Goal: Browse casually: Explore the website without a specific task or goal

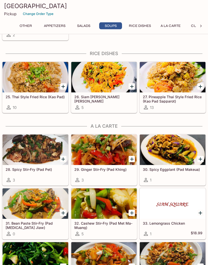
scroll to position [605, 0]
click at [128, 204] on div at bounding box center [104, 203] width 66 height 30
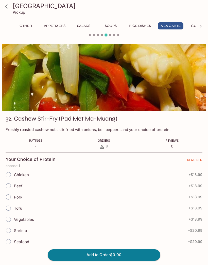
click at [8, 6] on icon at bounding box center [6, 6] width 9 height 9
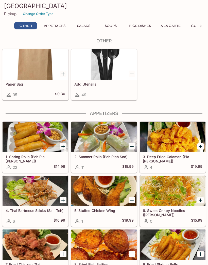
scroll to position [8, 0]
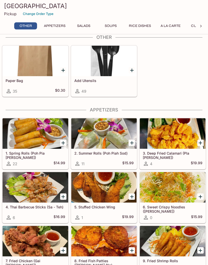
click at [165, 186] on div at bounding box center [173, 187] width 66 height 30
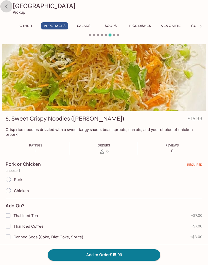
click at [6, 12] on link at bounding box center [6, 6] width 13 height 13
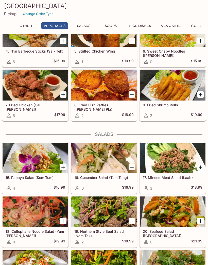
scroll to position [164, 0]
click at [103, 156] on div at bounding box center [104, 158] width 66 height 30
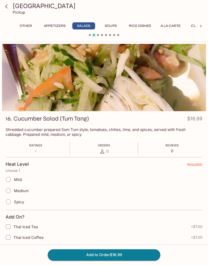
click at [10, 4] on icon at bounding box center [6, 6] width 9 height 9
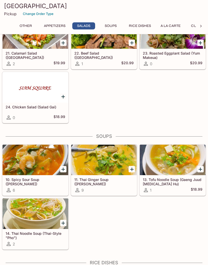
scroll to position [395, 0]
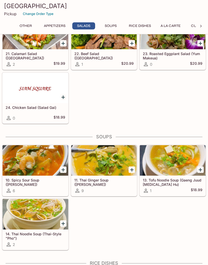
click at [110, 164] on div at bounding box center [104, 160] width 66 height 30
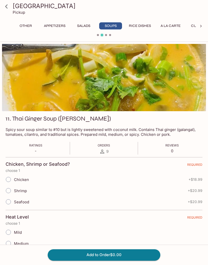
click at [10, 5] on icon at bounding box center [6, 6] width 9 height 9
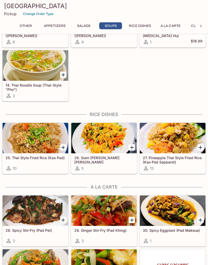
scroll to position [544, 0]
click at [176, 139] on div at bounding box center [173, 138] width 66 height 30
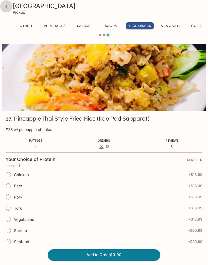
click at [9, 6] on icon at bounding box center [6, 6] width 9 height 9
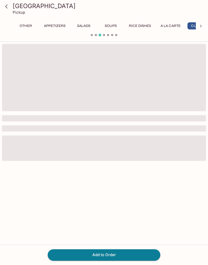
scroll to position [0, 15]
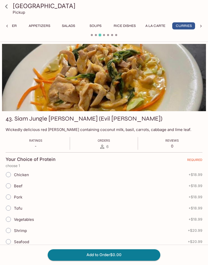
click at [11, 7] on icon at bounding box center [6, 6] width 9 height 9
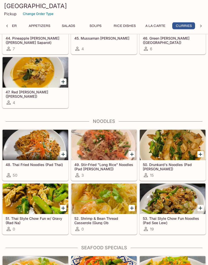
scroll to position [1077, 0]
click at [40, 148] on div at bounding box center [36, 145] width 66 height 30
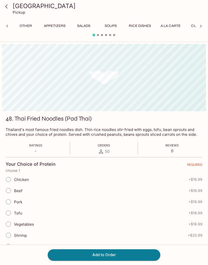
scroll to position [0, 43]
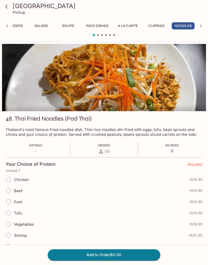
click at [9, 7] on icon at bounding box center [6, 6] width 9 height 9
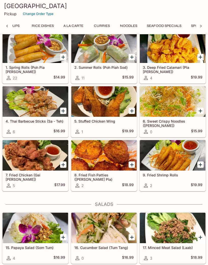
click at [136, 24] on button "Noodles" at bounding box center [128, 25] width 23 height 7
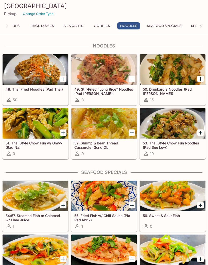
click at [48, 119] on div at bounding box center [36, 123] width 66 height 30
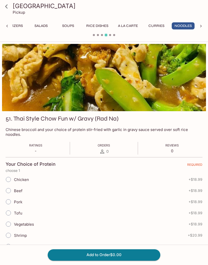
click at [31, 5] on h3 "[GEOGRAPHIC_DATA]" at bounding box center [108, 6] width 191 height 8
click at [8, 4] on icon at bounding box center [6, 6] width 9 height 9
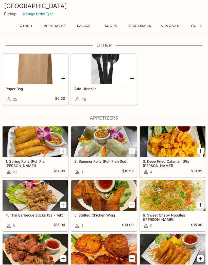
click at [172, 25] on button "A La Carte" at bounding box center [171, 25] width 26 height 7
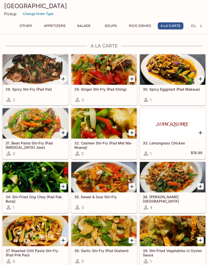
click at [44, 73] on div at bounding box center [36, 69] width 66 height 30
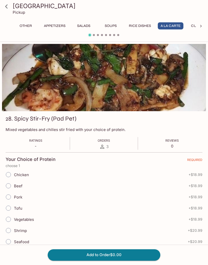
click at [11, 4] on link at bounding box center [6, 6] width 13 height 13
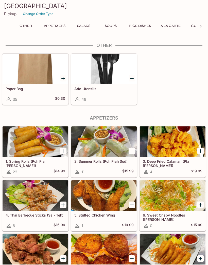
click at [172, 26] on button "A La Carte" at bounding box center [171, 25] width 26 height 7
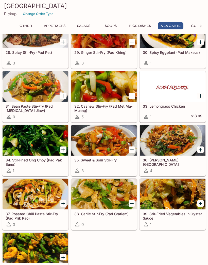
scroll to position [722, 0]
click at [112, 192] on div at bounding box center [104, 194] width 66 height 30
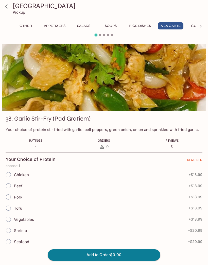
click at [8, 3] on icon at bounding box center [6, 6] width 9 height 9
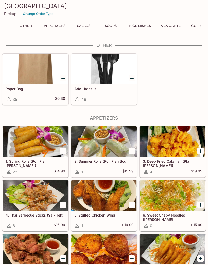
click at [57, 25] on button "Appetizers" at bounding box center [54, 25] width 27 height 7
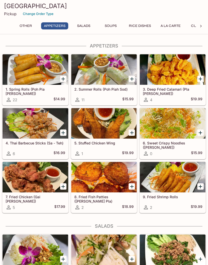
scroll to position [71, 0]
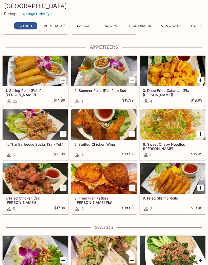
click at [31, 75] on div at bounding box center [36, 71] width 66 height 30
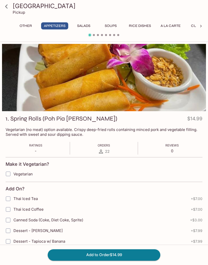
click at [30, 8] on h3 "[GEOGRAPHIC_DATA]" at bounding box center [108, 6] width 191 height 8
click at [10, 6] on icon at bounding box center [6, 6] width 9 height 9
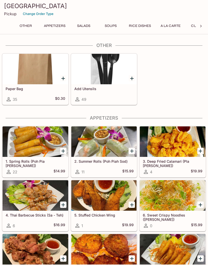
click at [109, 139] on div at bounding box center [104, 141] width 66 height 30
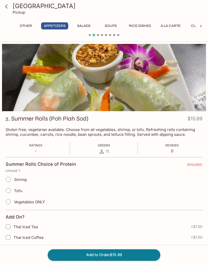
click at [20, 4] on h3 "[GEOGRAPHIC_DATA]" at bounding box center [108, 6] width 191 height 8
click at [7, 8] on icon at bounding box center [6, 6] width 3 height 4
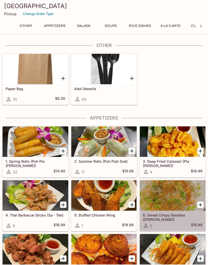
click at [173, 198] on div at bounding box center [173, 195] width 66 height 30
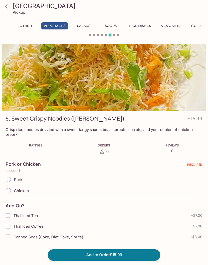
click at [8, 4] on icon at bounding box center [6, 6] width 9 height 9
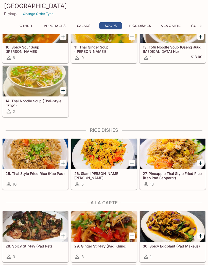
scroll to position [528, 0]
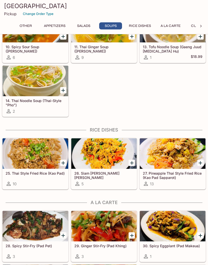
click at [179, 154] on div at bounding box center [173, 153] width 66 height 30
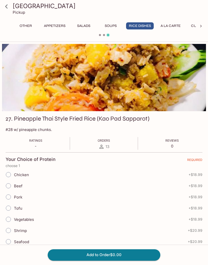
click at [7, 8] on icon at bounding box center [6, 6] width 3 height 4
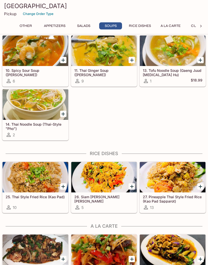
scroll to position [521, 0]
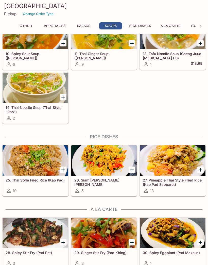
click at [42, 165] on div at bounding box center [36, 160] width 66 height 30
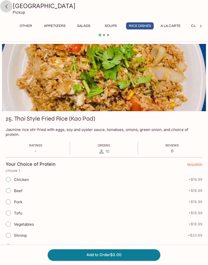
click at [10, 5] on icon at bounding box center [6, 6] width 9 height 9
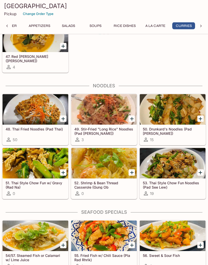
scroll to position [1113, 0]
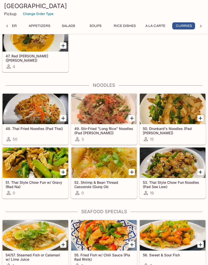
click at [176, 164] on div at bounding box center [173, 162] width 66 height 30
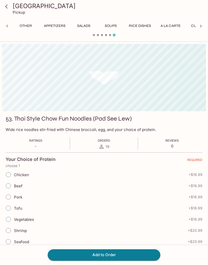
scroll to position [0, 43]
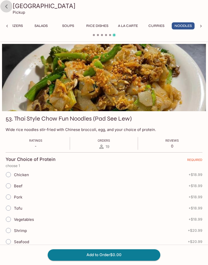
click at [8, 5] on icon at bounding box center [6, 6] width 9 height 9
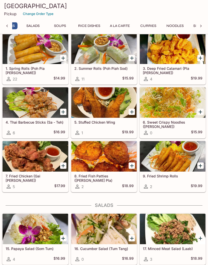
scroll to position [0, 39]
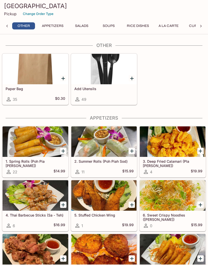
click at [56, 27] on button "Appetizers" at bounding box center [52, 25] width 27 height 7
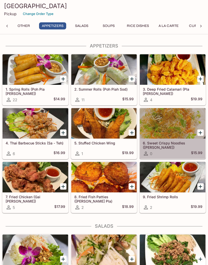
click at [173, 126] on div at bounding box center [173, 123] width 66 height 30
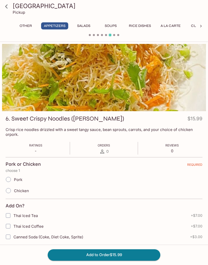
click at [8, 8] on icon at bounding box center [6, 6] width 9 height 9
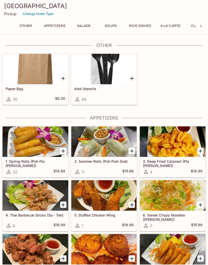
click at [107, 142] on div at bounding box center [104, 141] width 66 height 30
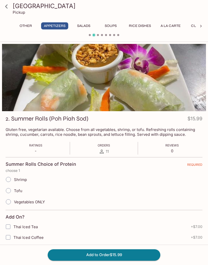
click at [26, 8] on h3 "[GEOGRAPHIC_DATA]" at bounding box center [108, 6] width 191 height 8
click at [8, 6] on icon at bounding box center [6, 6] width 9 height 9
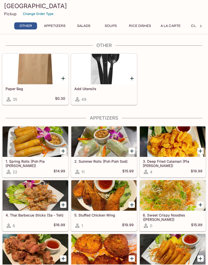
click at [173, 198] on div at bounding box center [173, 195] width 66 height 30
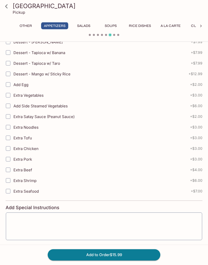
scroll to position [205, 0]
click at [8, 7] on icon at bounding box center [6, 6] width 9 height 9
